Goal: Transaction & Acquisition: Obtain resource

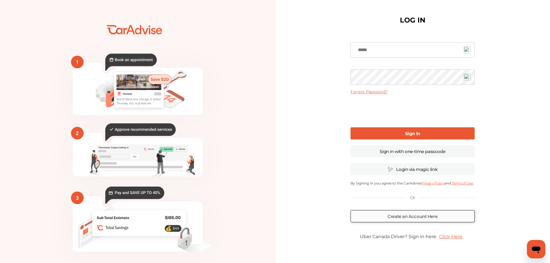
click at [422, 217] on link "Create an Account Here" at bounding box center [413, 216] width 124 height 12
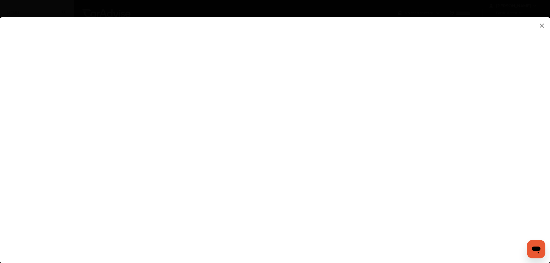
click at [417, 174] on flutter-view at bounding box center [275, 134] width 550 height 234
click at [377, 172] on flutter-view at bounding box center [275, 134] width 550 height 234
click at [402, 175] on flutter-view at bounding box center [275, 134] width 550 height 234
click at [365, 175] on flutter-view at bounding box center [275, 134] width 550 height 234
click at [357, 179] on flutter-view at bounding box center [275, 134] width 550 height 234
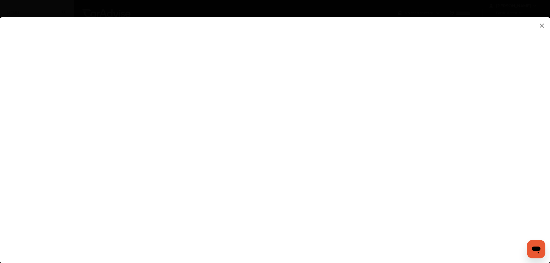
click at [357, 179] on flutter-view at bounding box center [275, 134] width 550 height 234
click at [404, 161] on flutter-view at bounding box center [275, 134] width 550 height 234
click at [457, 156] on flutter-view at bounding box center [275, 134] width 550 height 234
